Goal: Use online tool/utility: Utilize a website feature to perform a specific function

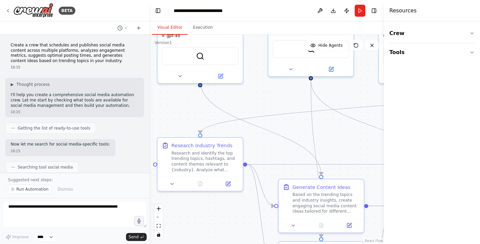
scroll to position [683, 0]
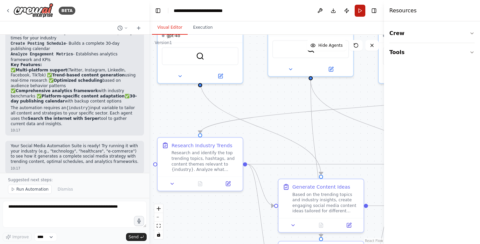
click at [360, 9] on button "Run" at bounding box center [360, 11] width 11 height 12
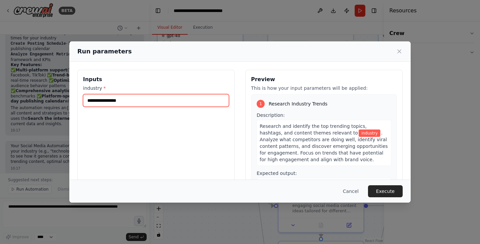
click at [137, 99] on input "industry *" at bounding box center [156, 100] width 146 height 13
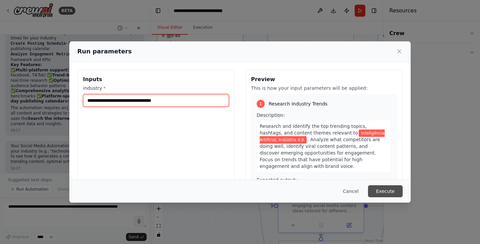
type input "**********"
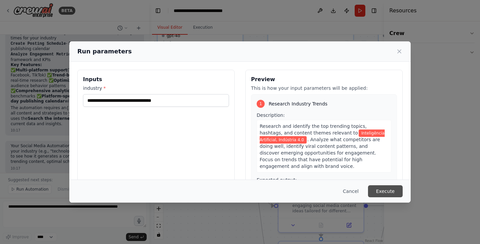
click at [387, 195] on button "Execute" at bounding box center [385, 191] width 35 height 12
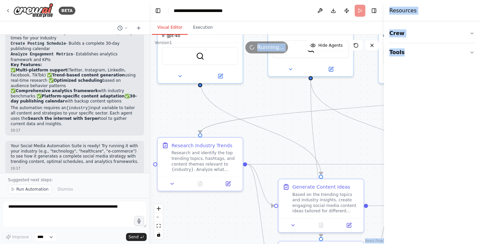
drag, startPoint x: 387, startPoint y: 195, endPoint x: 362, endPoint y: 140, distance: 60.0
click at [362, 140] on div "BETA Create a crew that schedules and publishes social media content across mul…" at bounding box center [240, 122] width 480 height 244
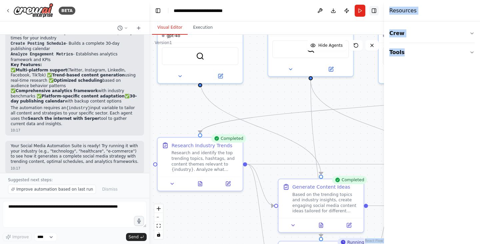
click at [374, 10] on button "Toggle Right Sidebar" at bounding box center [373, 10] width 9 height 9
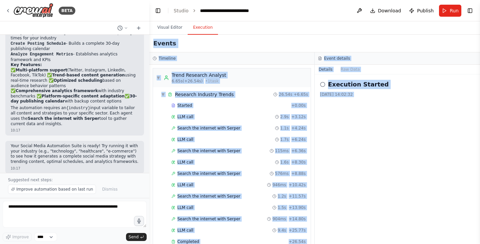
click at [205, 30] on button "Execution" at bounding box center [203, 28] width 30 height 14
click at [376, 133] on div "Execution Started [DATE] 14:02:32" at bounding box center [397, 158] width 165 height 169
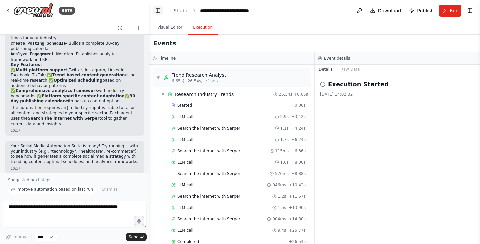
click at [159, 10] on button "Toggle Left Sidebar" at bounding box center [157, 10] width 9 height 9
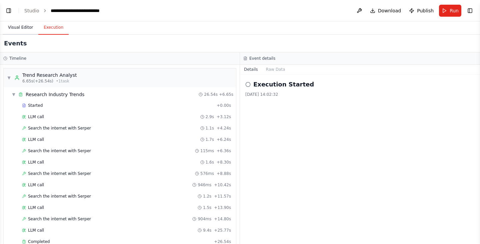
click at [17, 27] on button "Visual Editor" at bounding box center [21, 28] width 36 height 14
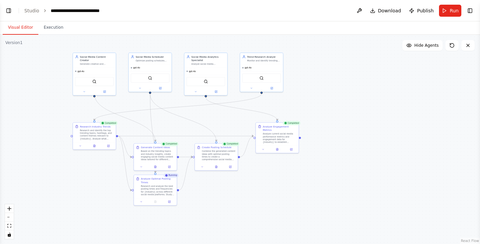
drag, startPoint x: 138, startPoint y: 89, endPoint x: 138, endPoint y: 105, distance: 16.3
click at [138, 105] on div ".deletable-edge-delete-btn { width: 20px; height: 20px; border: 0px solid #ffff…" at bounding box center [240, 139] width 480 height 209
